Goal: Information Seeking & Learning: Learn about a topic

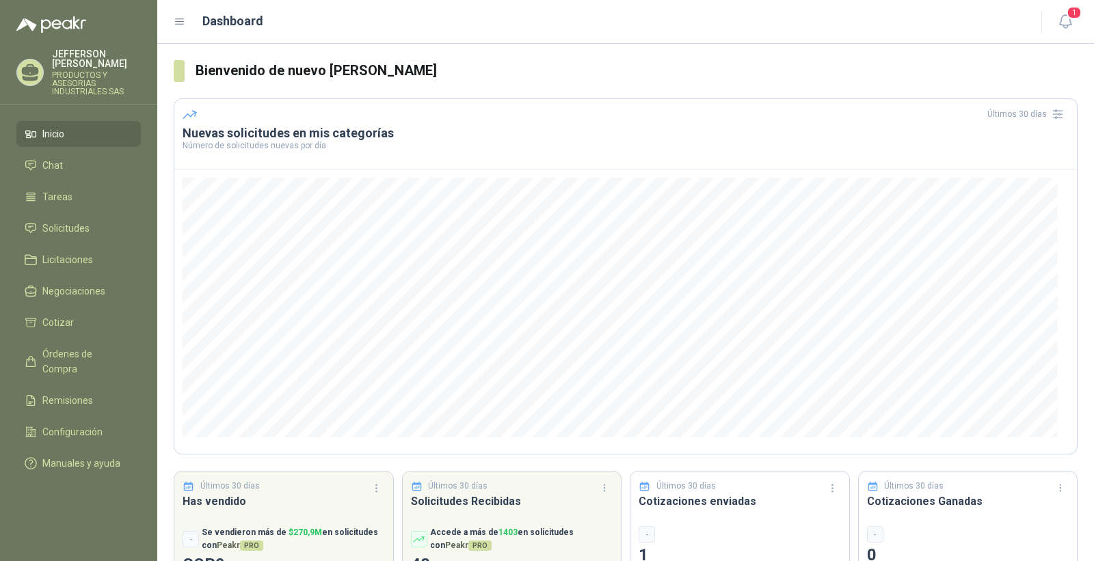
scroll to position [55, 0]
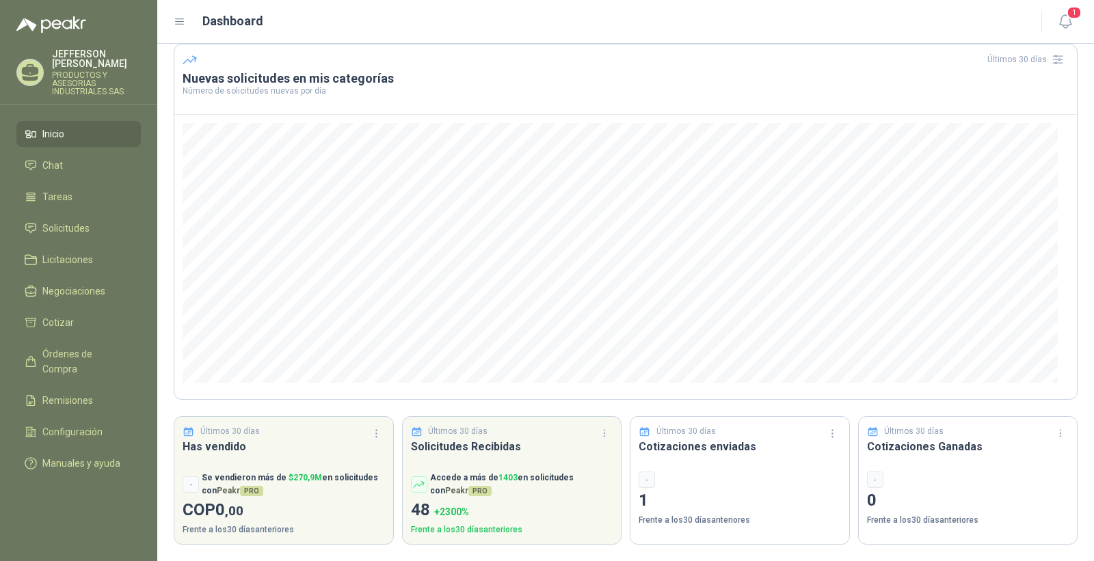
click at [90, 253] on ul "Inicio Chat Tareas Solicitudes Licitaciones Negociaciones Cotizar Órdenes de Co…" at bounding box center [78, 301] width 157 height 361
click at [90, 236] on li "Solicitudes" at bounding box center [79, 228] width 108 height 15
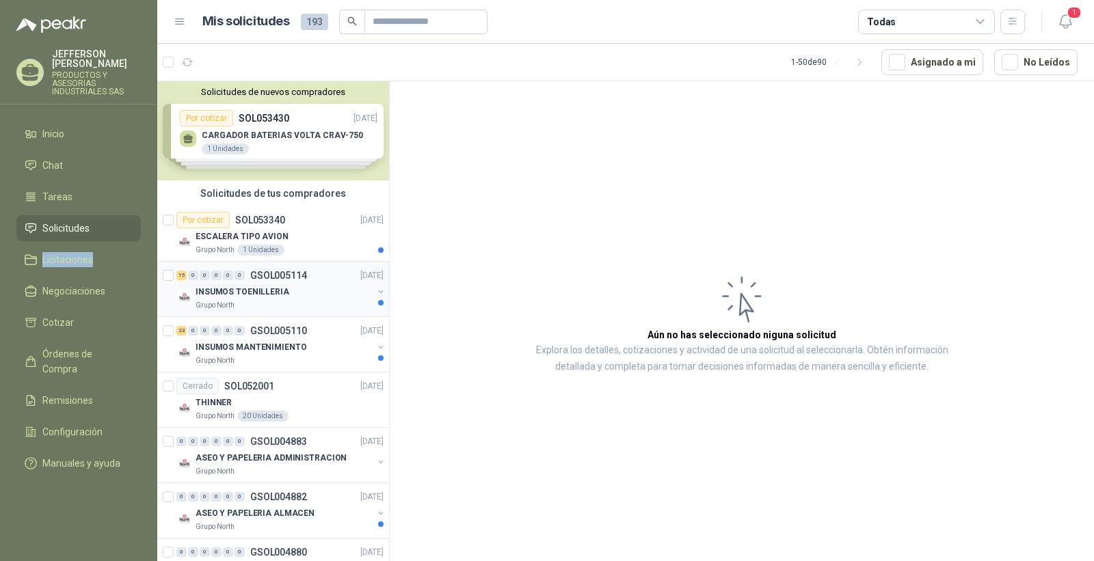
click at [267, 300] on div "Grupo North" at bounding box center [284, 305] width 177 height 11
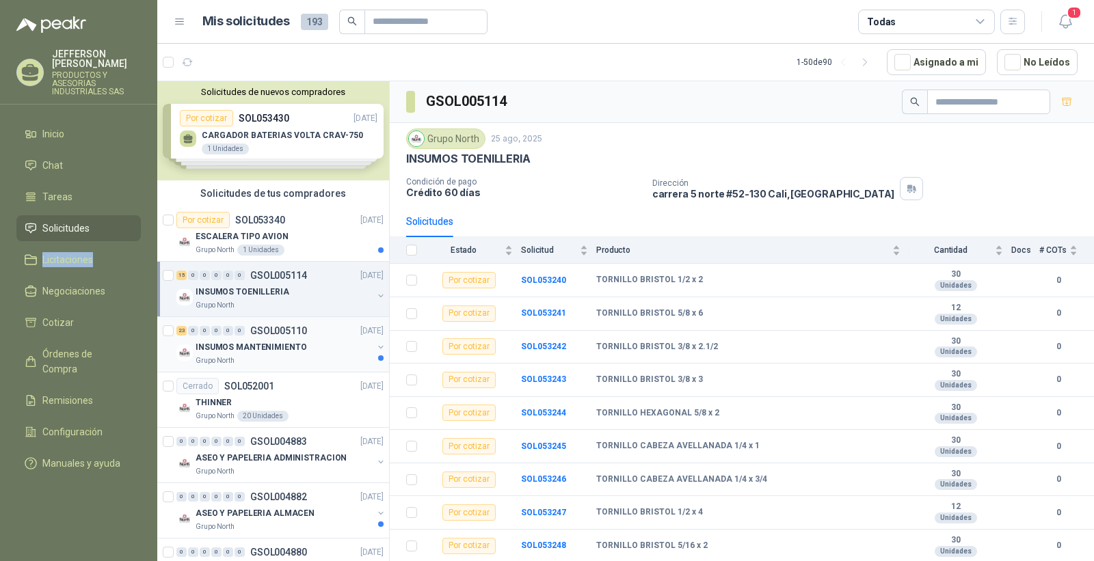
click at [258, 349] on p "INSUMOS MANTENIMIENTO" at bounding box center [251, 347] width 111 height 13
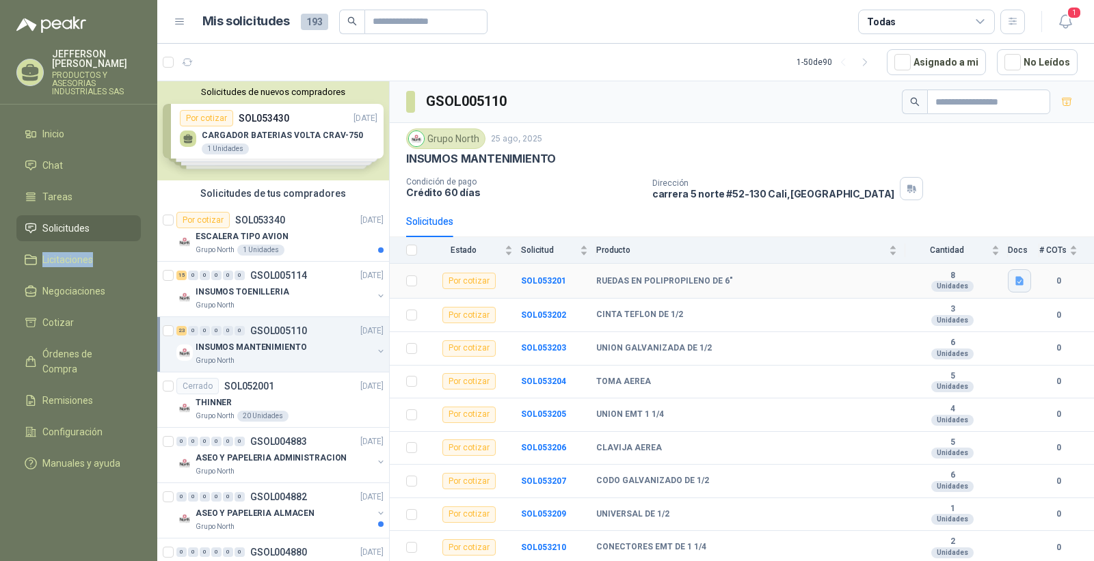
click at [1015, 285] on icon "button" at bounding box center [1019, 281] width 8 height 9
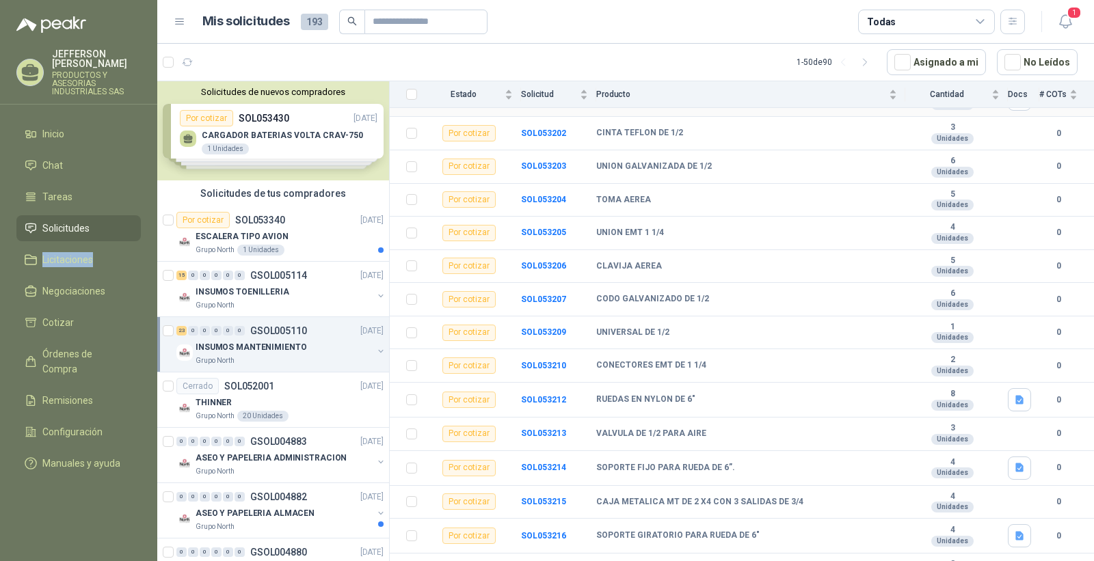
scroll to position [379, 0]
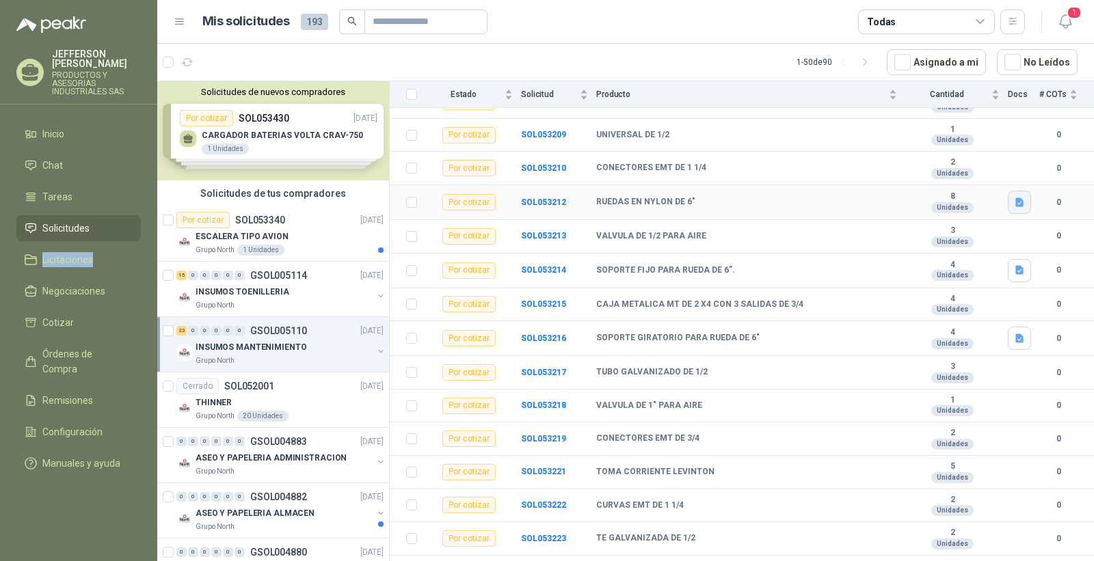
click at [1015, 206] on icon "button" at bounding box center [1019, 202] width 8 height 9
click at [263, 228] on div "ESCALERA TIPO AVION" at bounding box center [290, 236] width 188 height 16
click at [322, 253] on div "Grupo North 1 Unidades" at bounding box center [290, 250] width 188 height 11
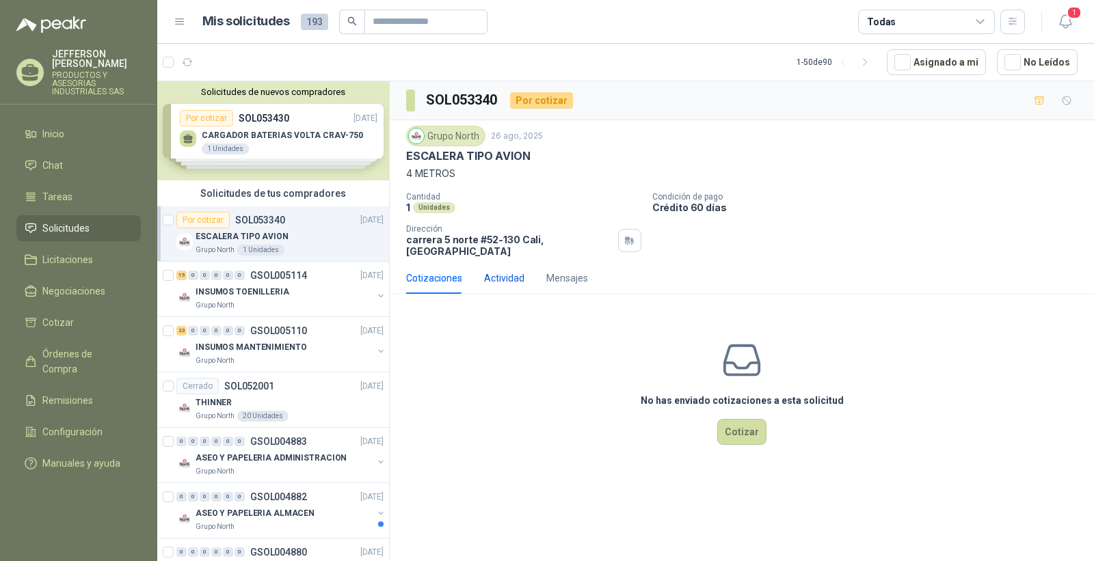
click at [506, 271] on div "Actividad" at bounding box center [504, 278] width 40 height 15
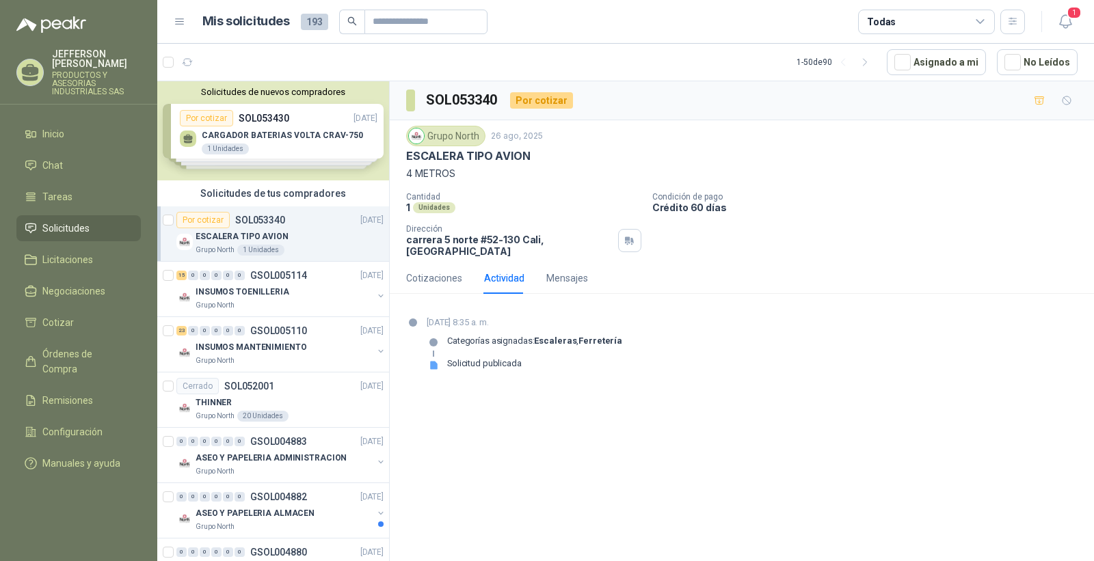
click at [432, 361] on icon at bounding box center [434, 365] width 8 height 8
click at [572, 271] on div "Mensajes" at bounding box center [567, 278] width 42 height 15
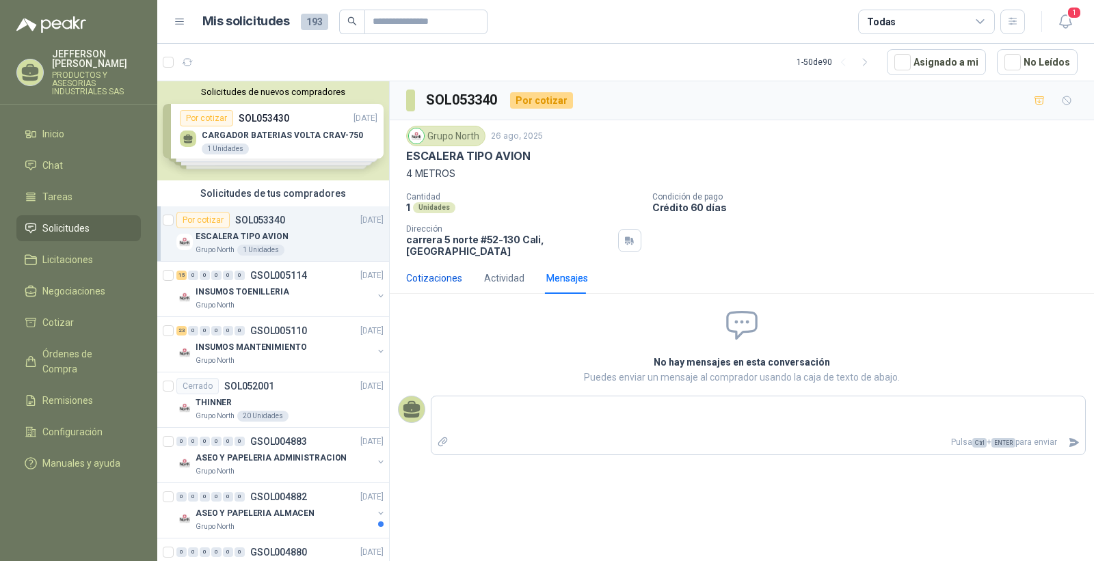
click at [422, 271] on div "Cotizaciones" at bounding box center [434, 278] width 56 height 15
